Goal: Check status

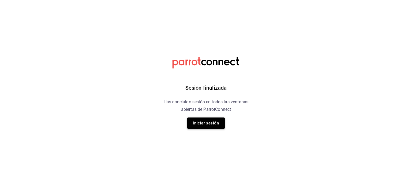
click at [203, 122] on button "Iniciar sesión" at bounding box center [206, 123] width 38 height 11
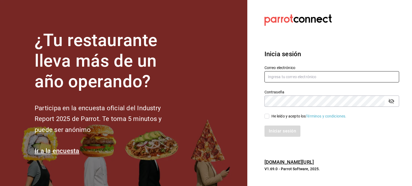
type input "erick.mhg@gmail.com"
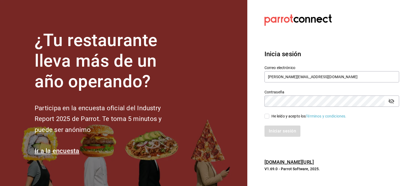
click at [266, 117] on input "He leído y acepto los Términos y condiciones." at bounding box center [266, 116] width 5 height 5
checkbox input "true"
click at [271, 132] on button "Iniciar sesión" at bounding box center [282, 131] width 36 height 11
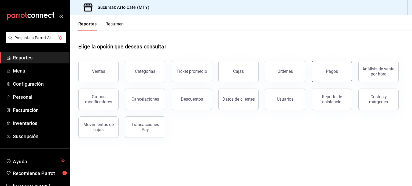
click at [324, 75] on button "Pagos" at bounding box center [332, 71] width 40 height 21
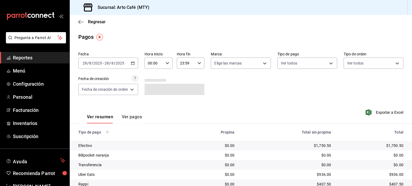
click at [134, 65] on \(Stroke\) "button" at bounding box center [132, 63] width 3 height 3
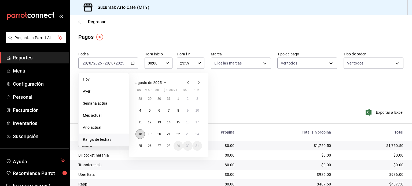
click at [140, 134] on abbr "18" at bounding box center [139, 134] width 3 height 4
click at [196, 134] on abbr "24" at bounding box center [197, 134] width 3 height 4
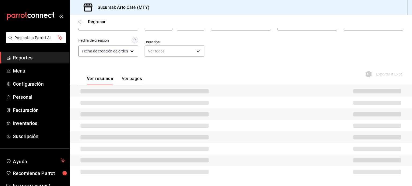
scroll to position [31, 0]
